Goal: Find specific fact: Find specific fact

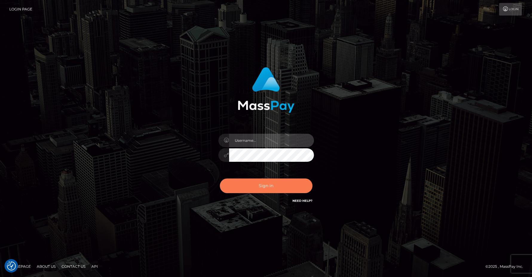
type input "[PERSON_NAME].Spree"
click at [276, 183] on button "Sign in" at bounding box center [266, 186] width 93 height 15
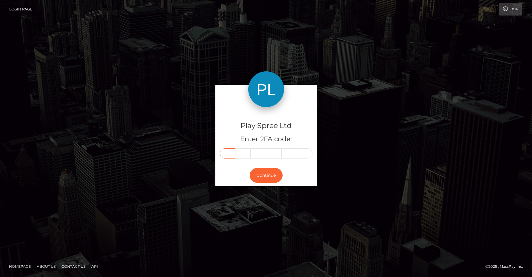
click at [229, 156] on input "text" at bounding box center [228, 154] width 16 height 10
type input "3"
type input "6"
type input "7"
type input "5"
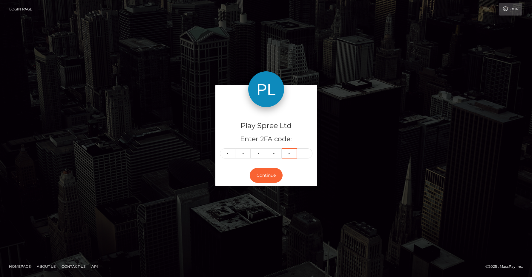
type input "3"
type input "9"
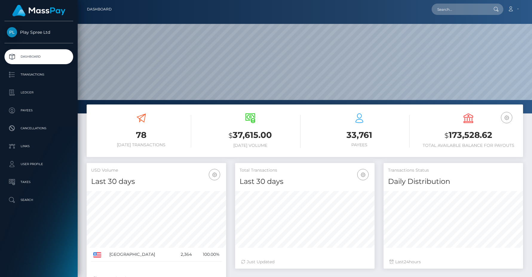
scroll to position [106, 140]
click at [455, 12] on input "text" at bounding box center [460, 9] width 56 height 11
paste input "367539"
type input "367539"
click at [496, 8] on icon at bounding box center [496, 9] width 5 height 5
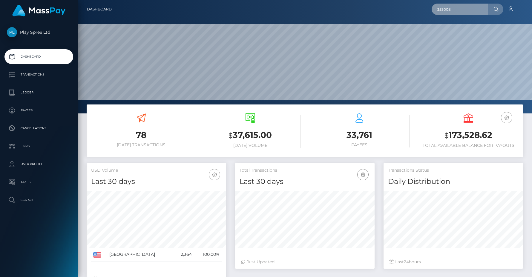
click at [464, 8] on input "353008" at bounding box center [460, 9] width 56 height 11
click at [447, 10] on input "353008" at bounding box center [460, 9] width 56 height 11
paste input "1624125"
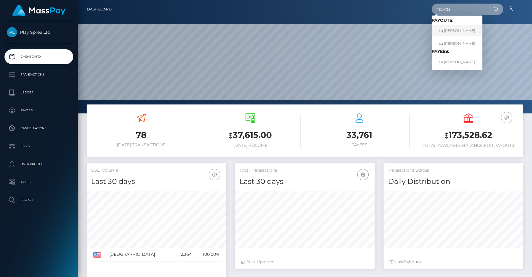
type input "1624125"
click at [460, 30] on link "La Shane Bilbrey" at bounding box center [457, 30] width 51 height 11
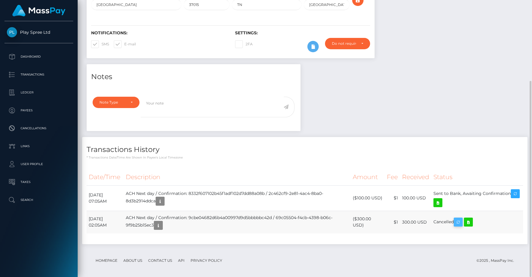
scroll to position [72, 140]
click at [462, 220] on icon "button" at bounding box center [458, 222] width 7 height 7
click at [466, 167] on div "Date/Time Description Amount Fee Received Status" at bounding box center [305, 204] width 446 height 79
click at [512, 198] on icon "button" at bounding box center [515, 193] width 7 height 7
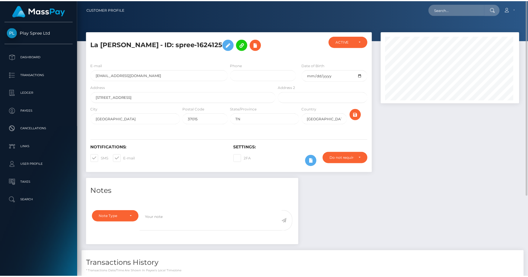
scroll to position [72, 138]
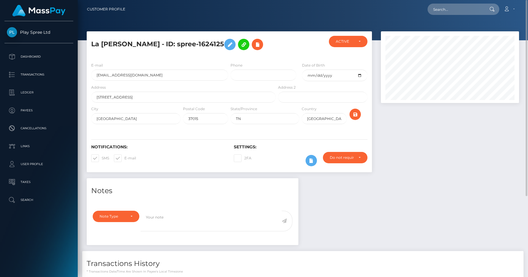
click at [176, 42] on h5 "La Shane Bilbrey - ID: spree-1624125" at bounding box center [181, 44] width 181 height 17
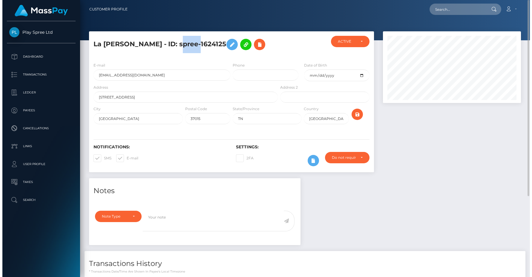
scroll to position [72, 140]
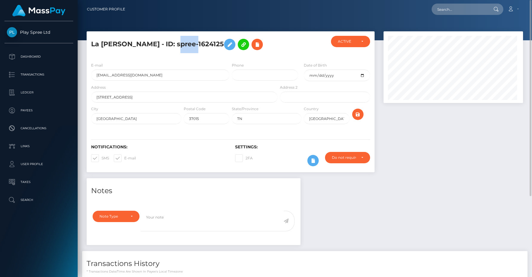
drag, startPoint x: 176, startPoint y: 42, endPoint x: 183, endPoint y: 42, distance: 7.5
click at [176, 42] on h5 "La Shane Bilbrey - ID: spree-1624125" at bounding box center [182, 44] width 183 height 17
drag, startPoint x: 195, startPoint y: 41, endPoint x: 88, endPoint y: 66, distance: 110.4
click at [195, 42] on h5 "La Shane Bilbrey - ID: spree-1624125" at bounding box center [182, 44] width 183 height 17
copy h5 "spree-1624125"
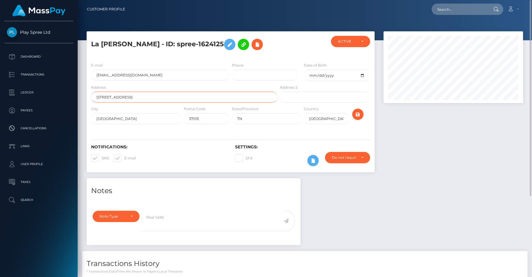
click at [110, 98] on input "3235 Hwy 12 North" at bounding box center [184, 97] width 186 height 11
click at [112, 119] on input "Ashland City" at bounding box center [136, 118] width 90 height 11
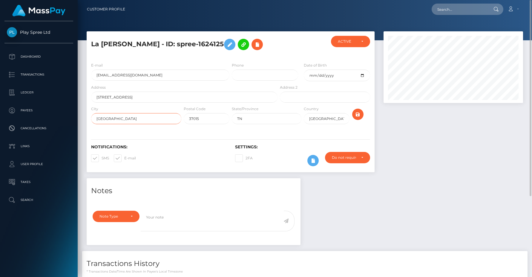
click at [112, 118] on input "Ashland City" at bounding box center [136, 118] width 90 height 11
click at [194, 120] on input "37015" at bounding box center [207, 118] width 46 height 11
click at [96, 44] on h5 "La Shane Bilbrey - ID: spree-1624125" at bounding box center [182, 44] width 183 height 17
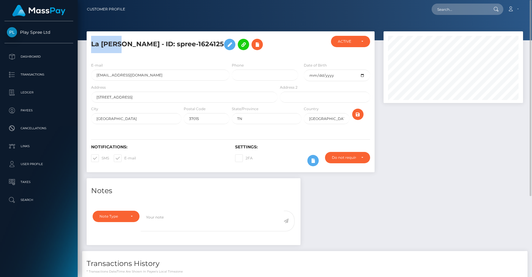
click at [108, 44] on h5 "La Shane Bilbrey - ID: spree-1624125" at bounding box center [182, 44] width 183 height 17
copy h5 "La Shane"
click at [140, 43] on h5 "La Shane Bilbrey - ID: spree-1624125" at bounding box center [182, 44] width 183 height 17
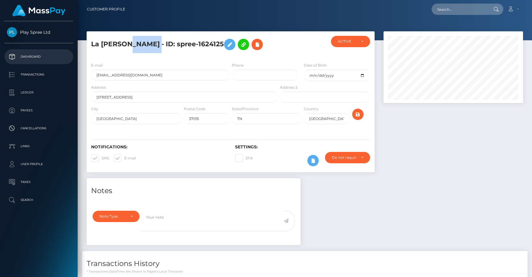
copy h5 "Bilbrey"
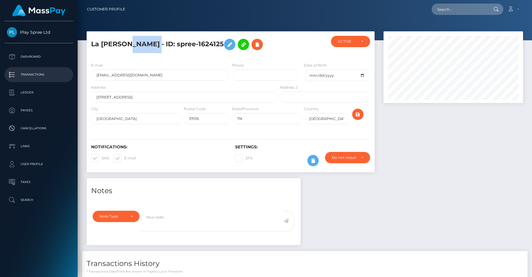
copy h5 "Bilbrey"
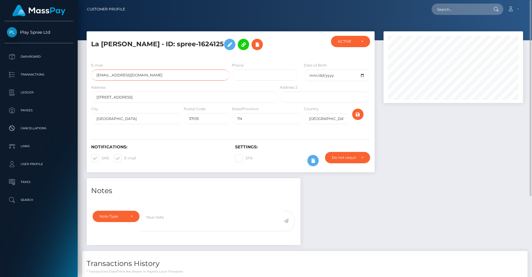
click at [136, 73] on input "lashanebabyboo@gmail.com" at bounding box center [160, 75] width 138 height 11
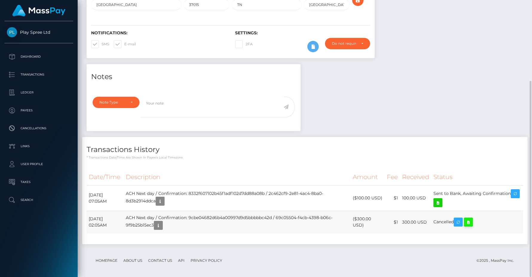
click at [472, 220] on icon at bounding box center [468, 222] width 7 height 7
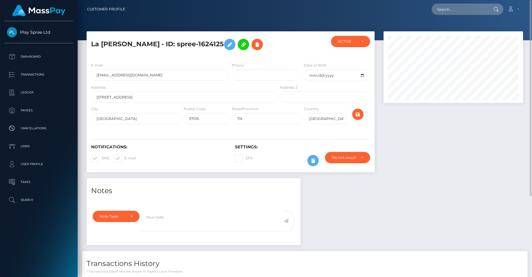
click at [432, 181] on div "Notes Note Type Compliance Clear Compliance General Note Type" at bounding box center [305, 271] width 446 height 186
click at [165, 19] on div at bounding box center [305, 20] width 455 height 40
